Goal: Navigation & Orientation: Go to known website

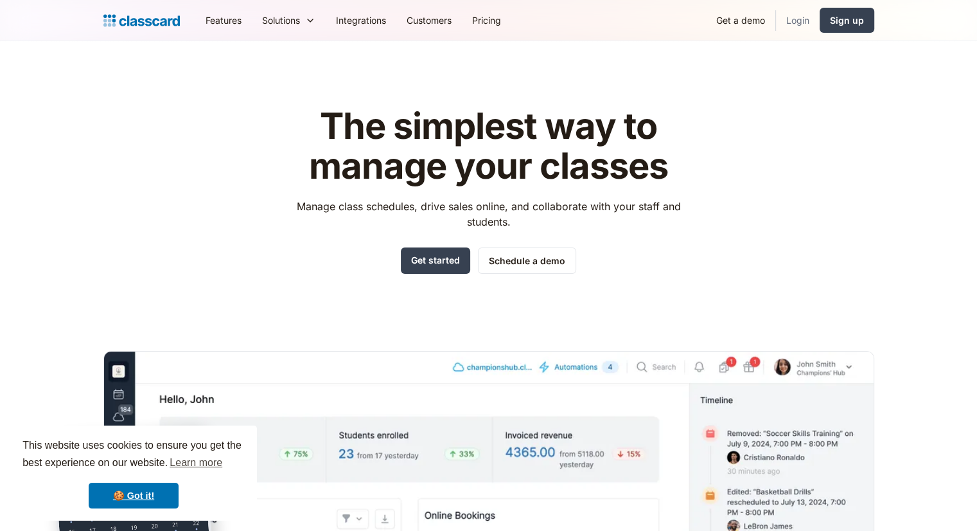
click at [672, 24] on link "Login" at bounding box center [798, 20] width 44 height 29
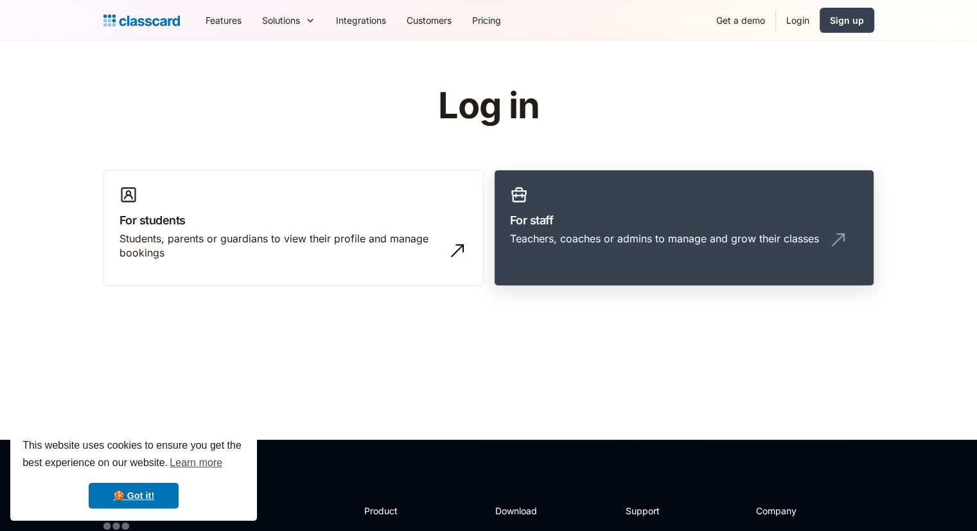
click at [731, 257] on link "For staff Teachers, coaches or admins to manage and grow their classes" at bounding box center [684, 228] width 380 height 117
